Goal: Task Accomplishment & Management: Use online tool/utility

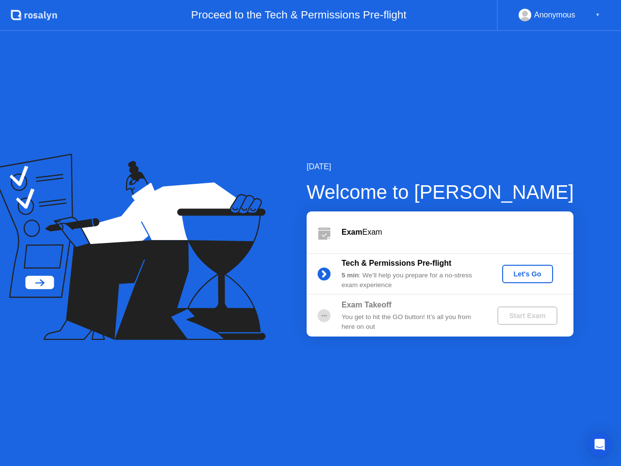
click at [527, 275] on div "Let's Go" at bounding box center [527, 274] width 43 height 8
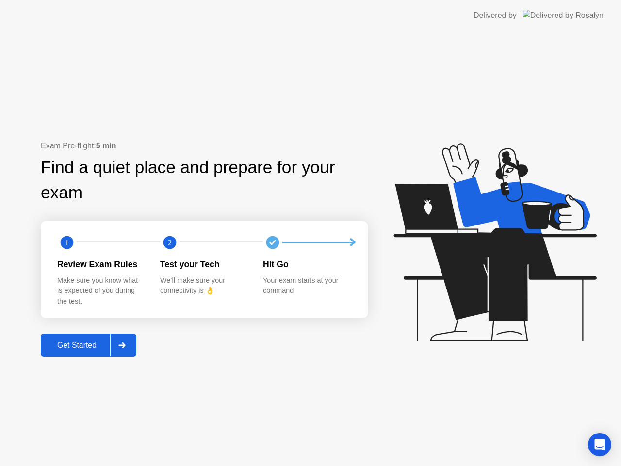
click at [88, 346] on div "Get Started" at bounding box center [77, 345] width 66 height 9
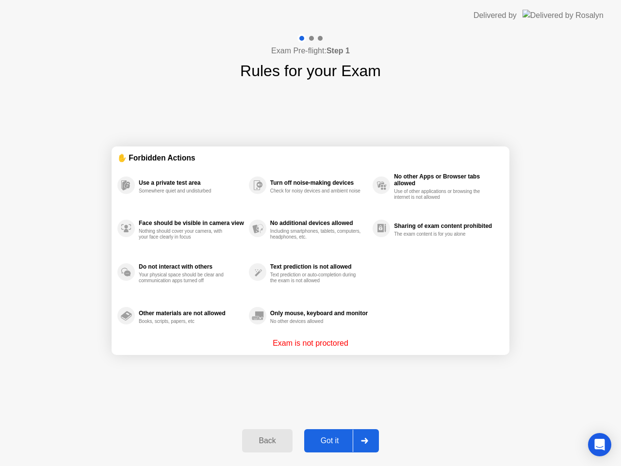
click at [330, 441] on div "Got it" at bounding box center [330, 441] width 46 height 9
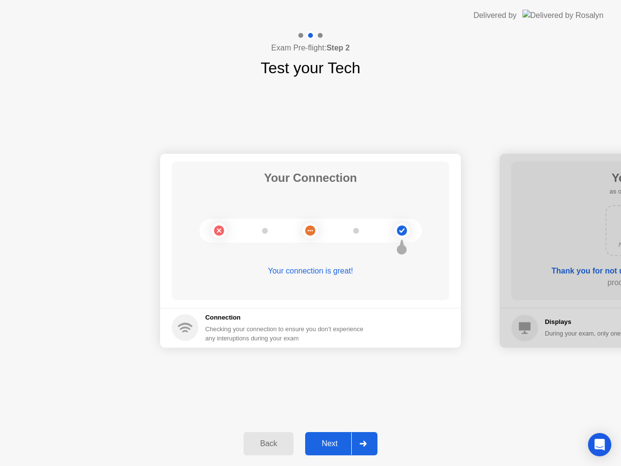
click at [331, 446] on div "Next" at bounding box center [329, 444] width 43 height 9
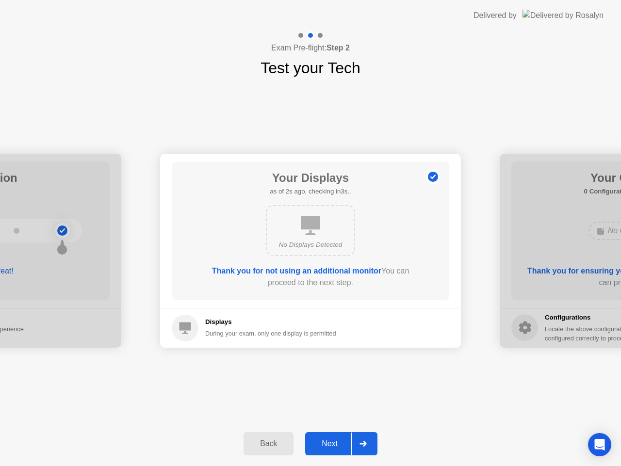
click at [328, 445] on div "Next" at bounding box center [329, 444] width 43 height 9
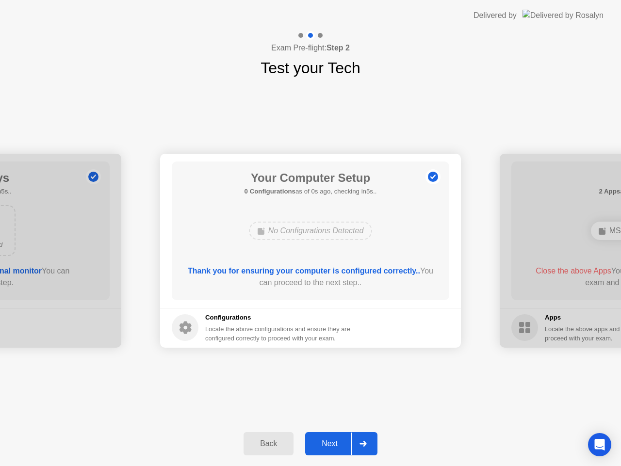
click at [328, 445] on div "Next" at bounding box center [329, 444] width 43 height 9
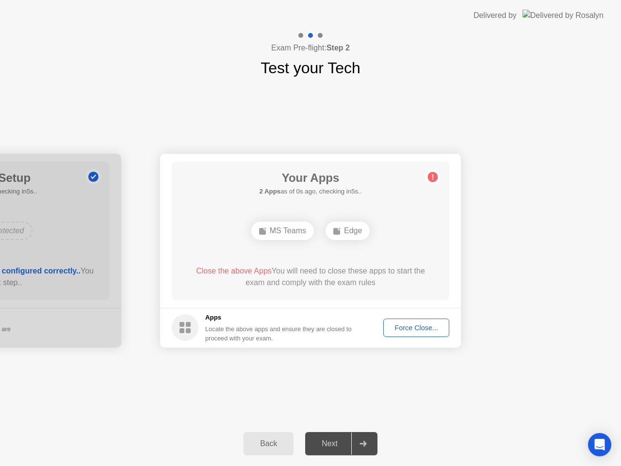
click at [410, 324] on div "Force Close..." at bounding box center [416, 328] width 59 height 8
click at [417, 332] on div "Force Close..." at bounding box center [416, 328] width 59 height 8
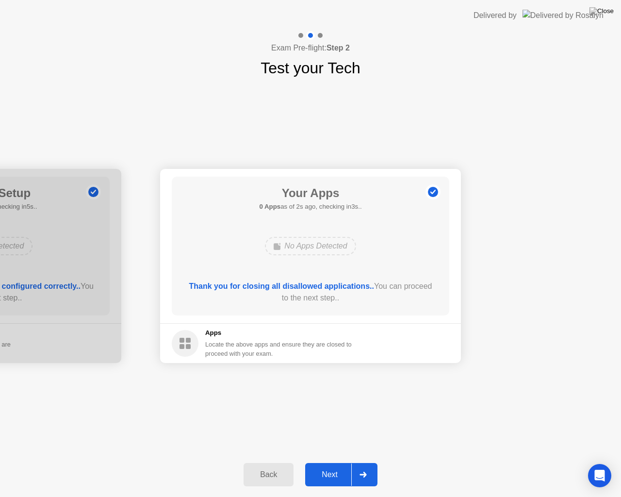
click at [332, 466] on div "Next" at bounding box center [329, 474] width 43 height 9
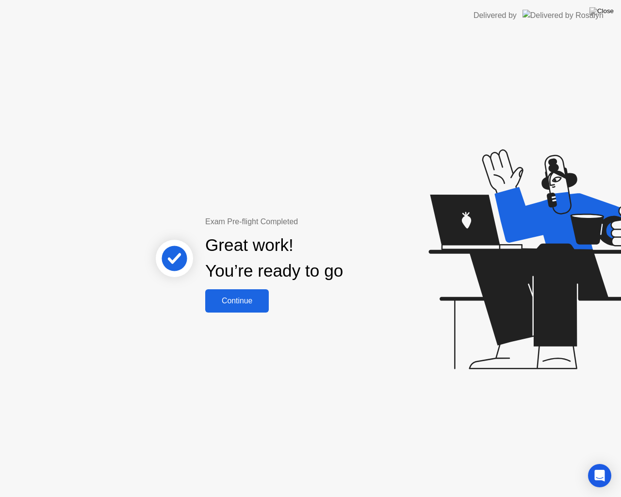
click at [227, 305] on div "Continue" at bounding box center [237, 301] width 58 height 9
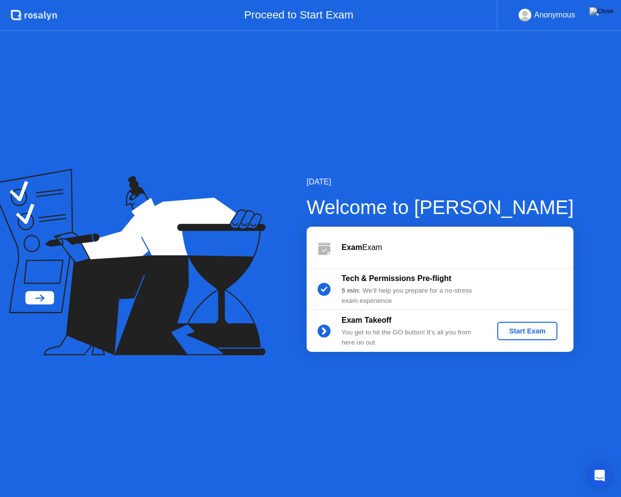
click at [520, 330] on div "Start Exam" at bounding box center [527, 331] width 52 height 8
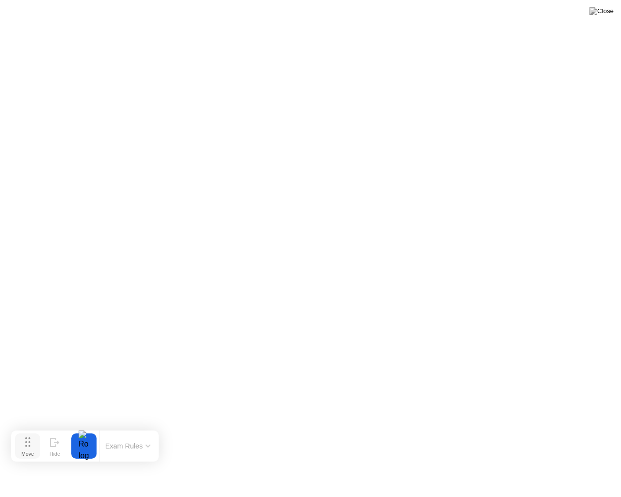
drag, startPoint x: 250, startPoint y: 481, endPoint x: 25, endPoint y: 445, distance: 228.5
click at [25, 445] on icon at bounding box center [27, 442] width 5 height 10
click at [8, 10] on button "End Proctoring Session" at bounding box center [4, 8] width 8 height 3
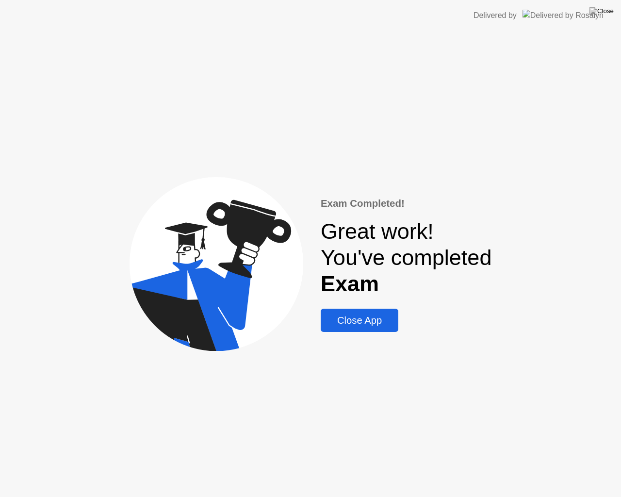
click at [371, 326] on div "Close App" at bounding box center [360, 320] width 72 height 11
